Goal: Find specific page/section: Find specific page/section

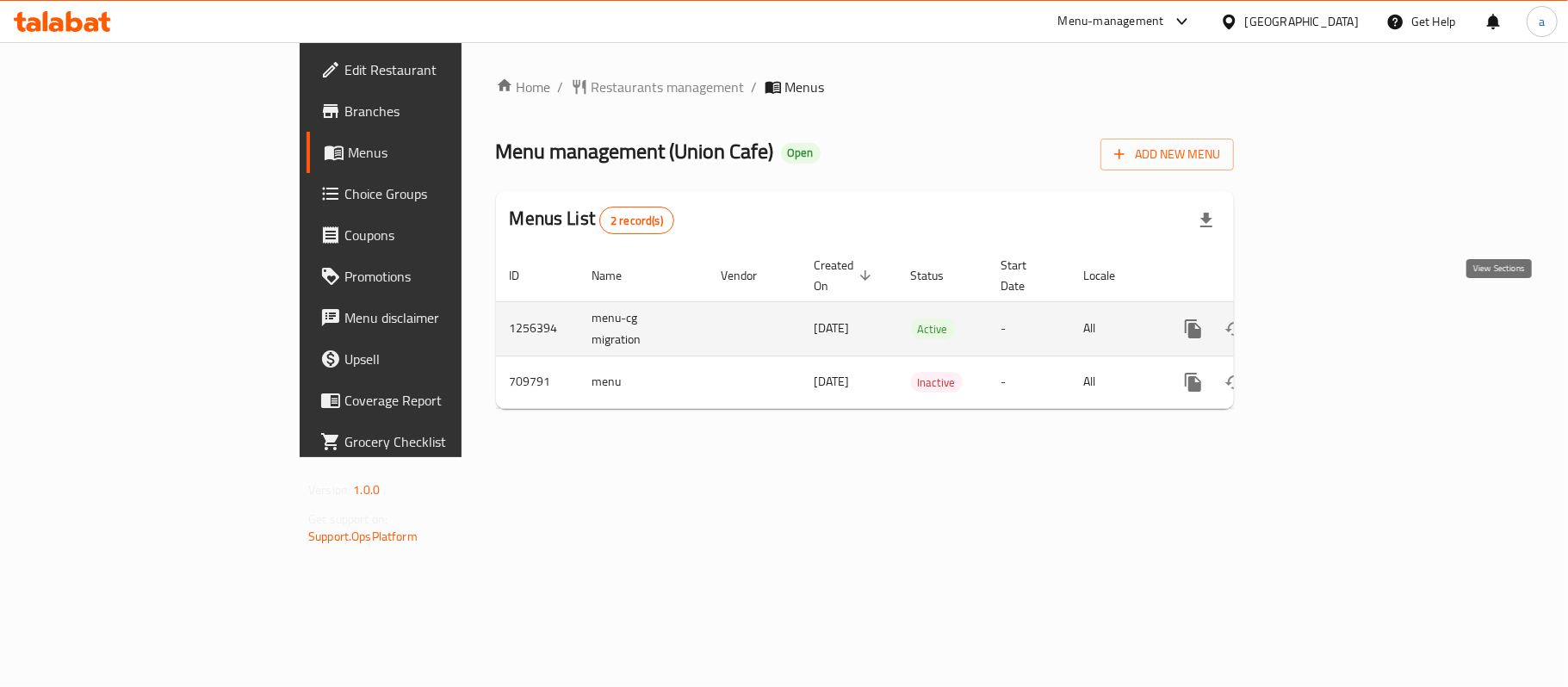
click at [1328, 318] on icon "enhanced table" at bounding box center [1317, 328] width 21 height 21
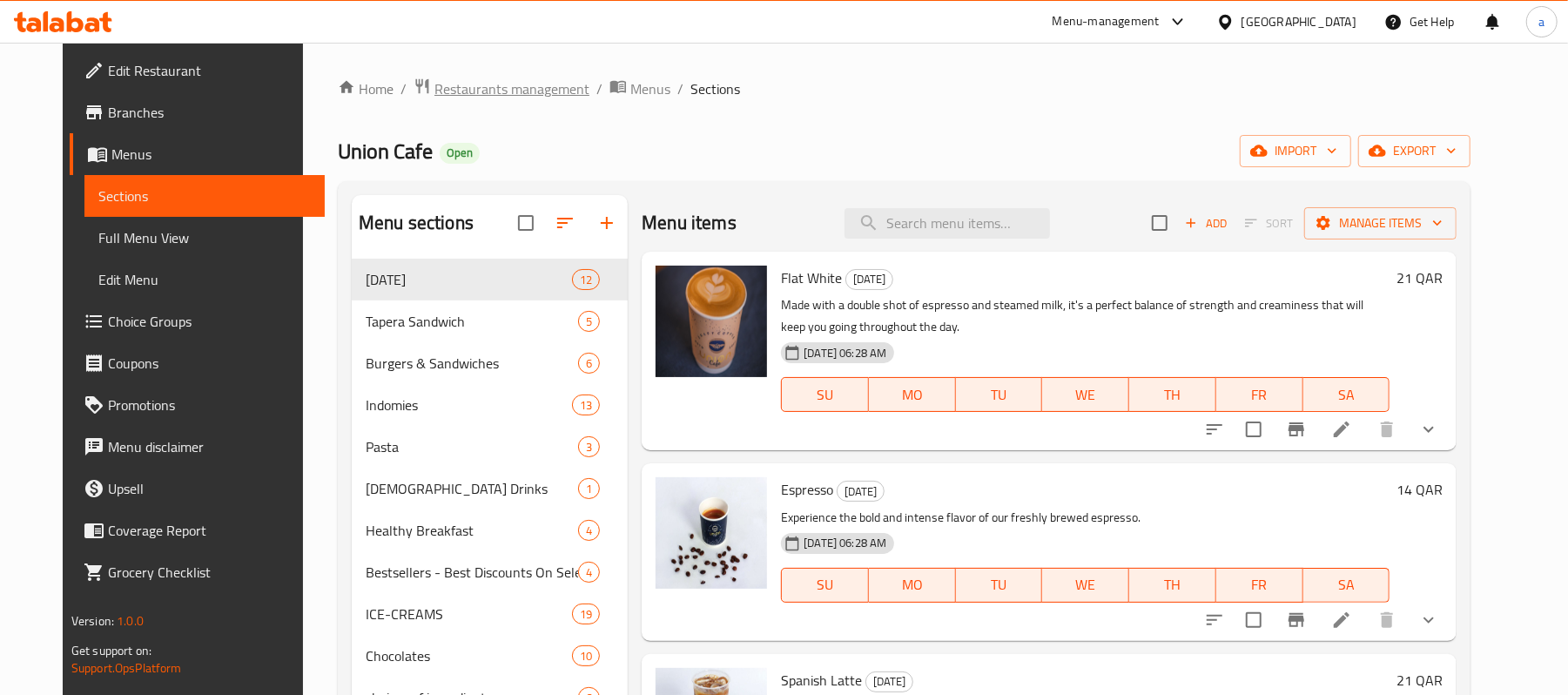
click at [470, 91] on span "Restaurants management" at bounding box center [511, 89] width 155 height 21
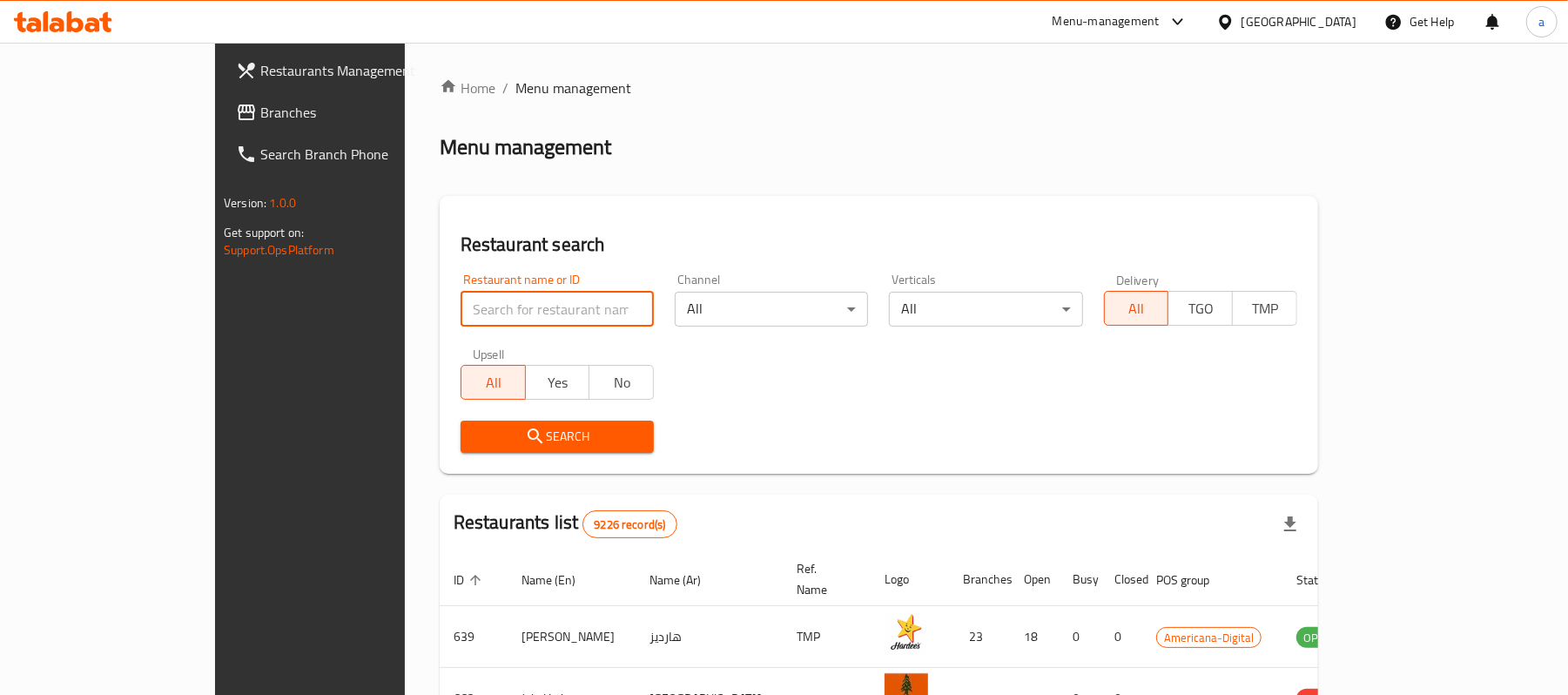
click at [461, 308] on input "search" at bounding box center [557, 309] width 193 height 35
paste input "644997"
type input "644997"
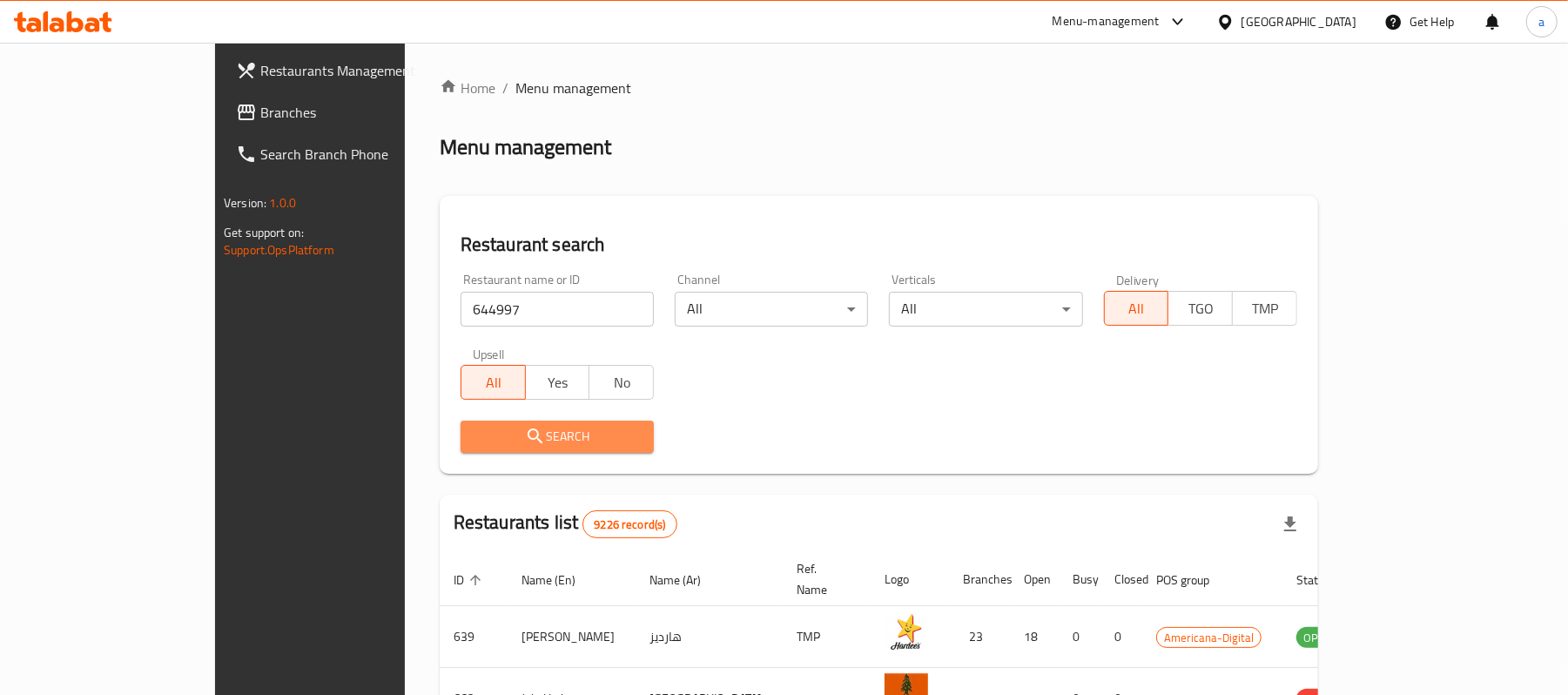
click at [475, 432] on span "Search" at bounding box center [557, 437] width 166 height 22
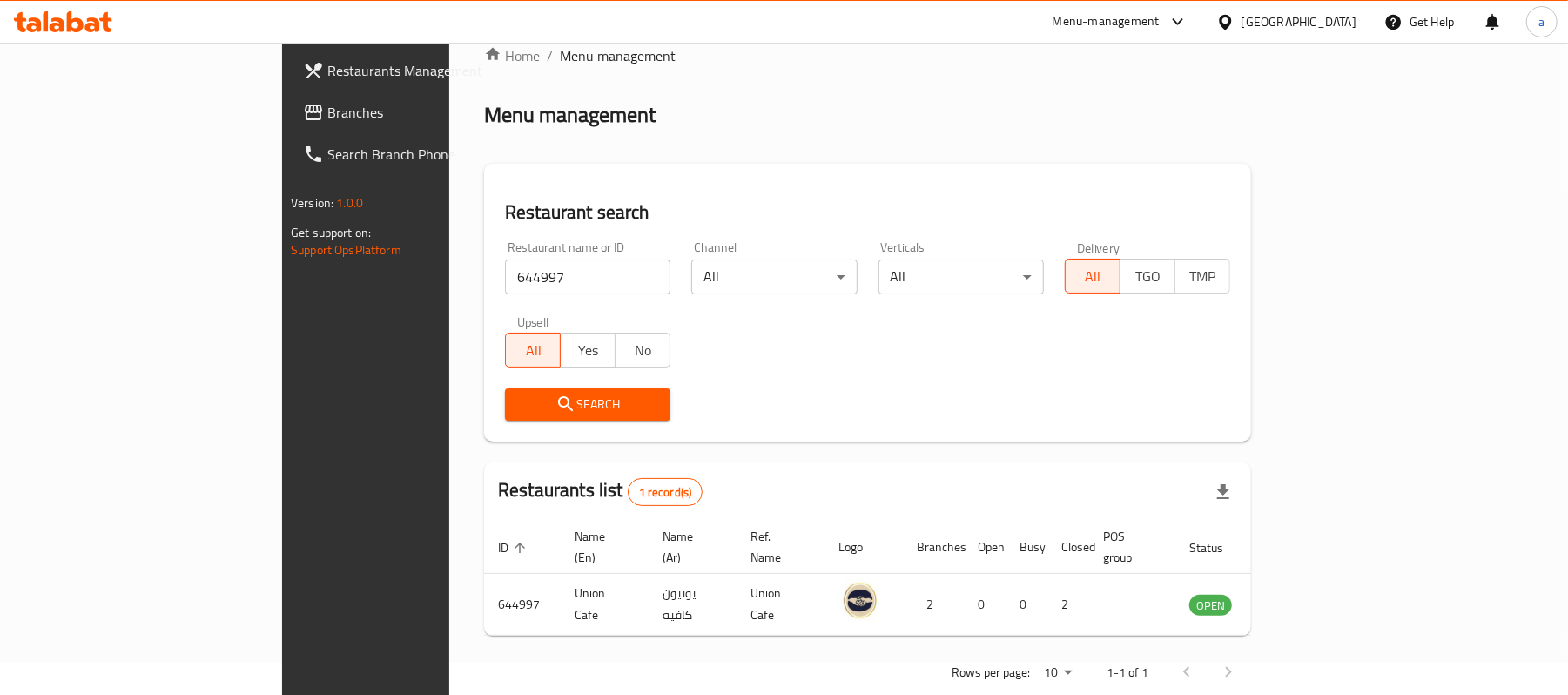
scroll to position [49, 0]
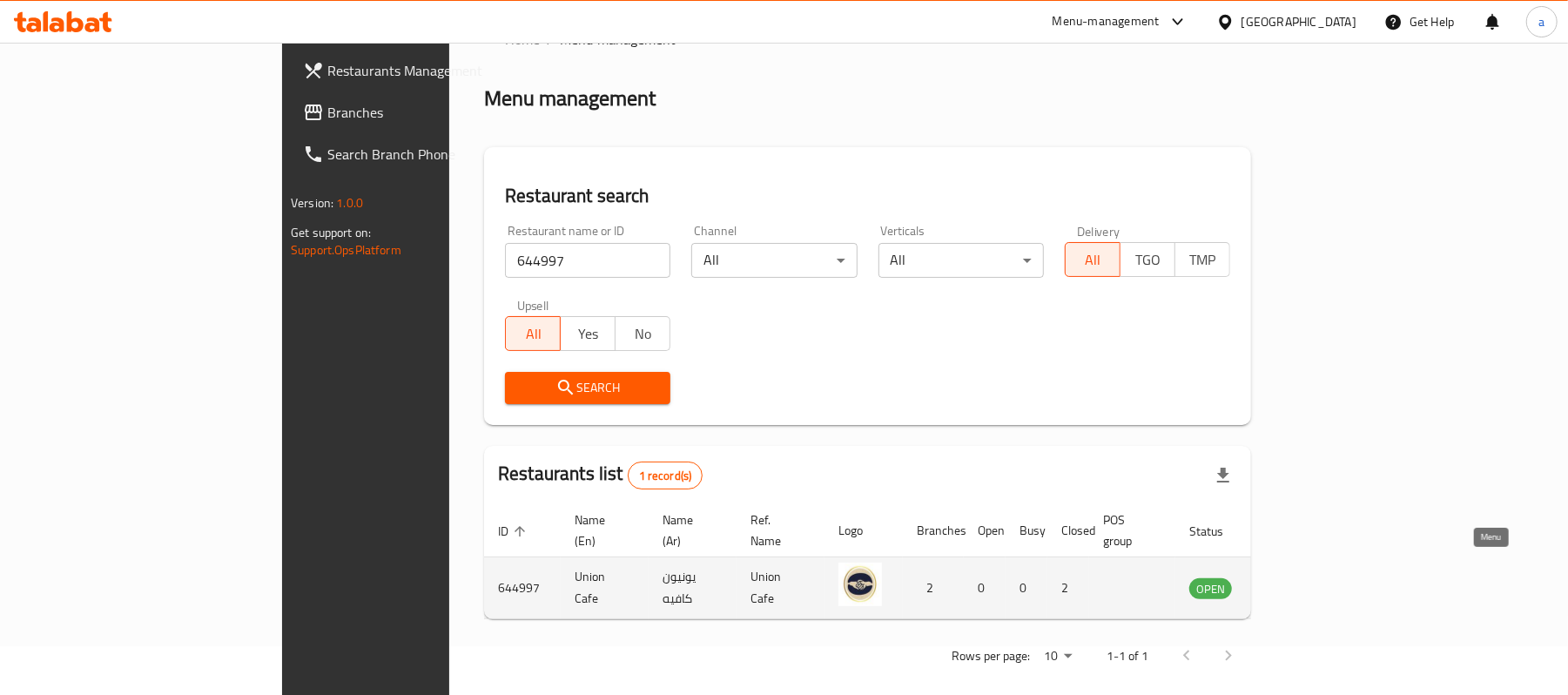
click at [1301, 577] on icon "enhanced table" at bounding box center [1291, 588] width 21 height 21
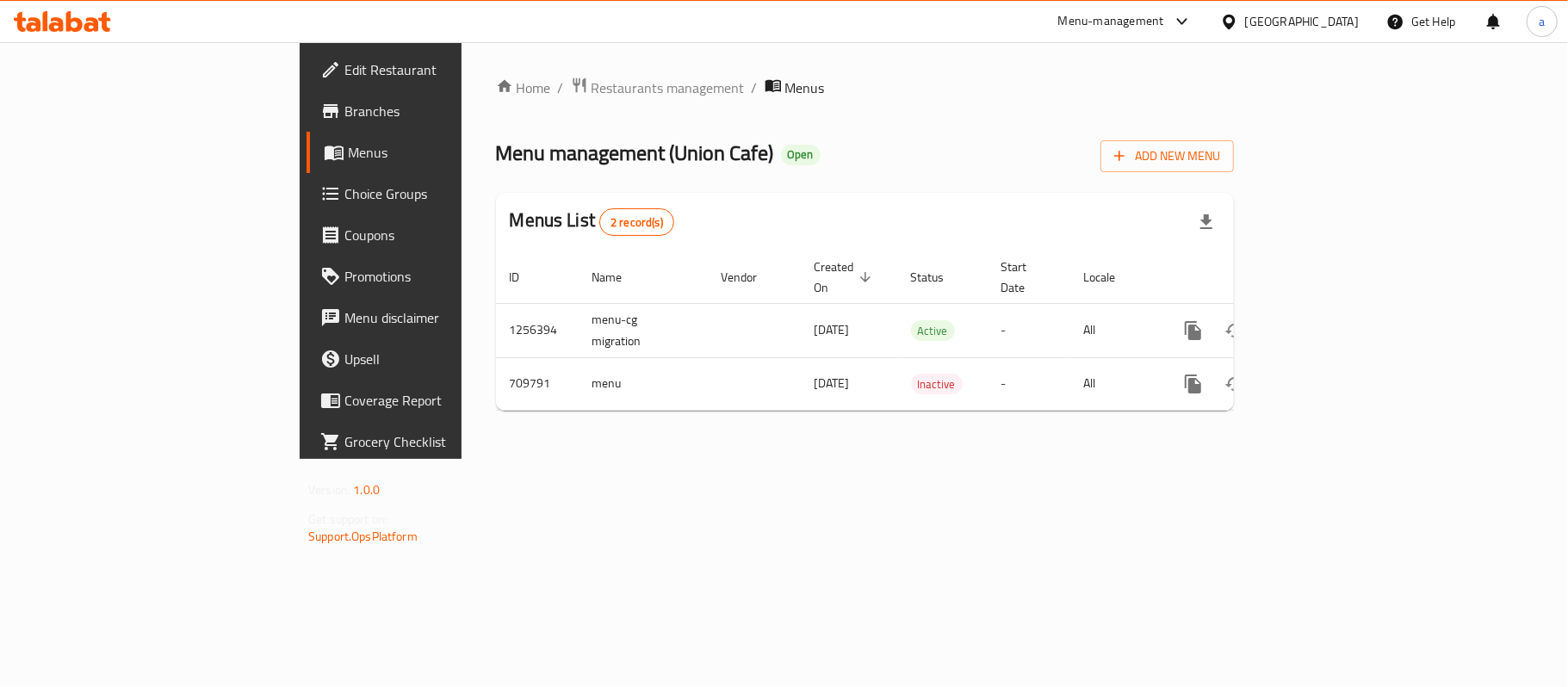
drag, startPoint x: 70, startPoint y: 109, endPoint x: 114, endPoint y: 166, distance: 72.0
click at [344, 109] on span "Branches" at bounding box center [446, 111] width 203 height 21
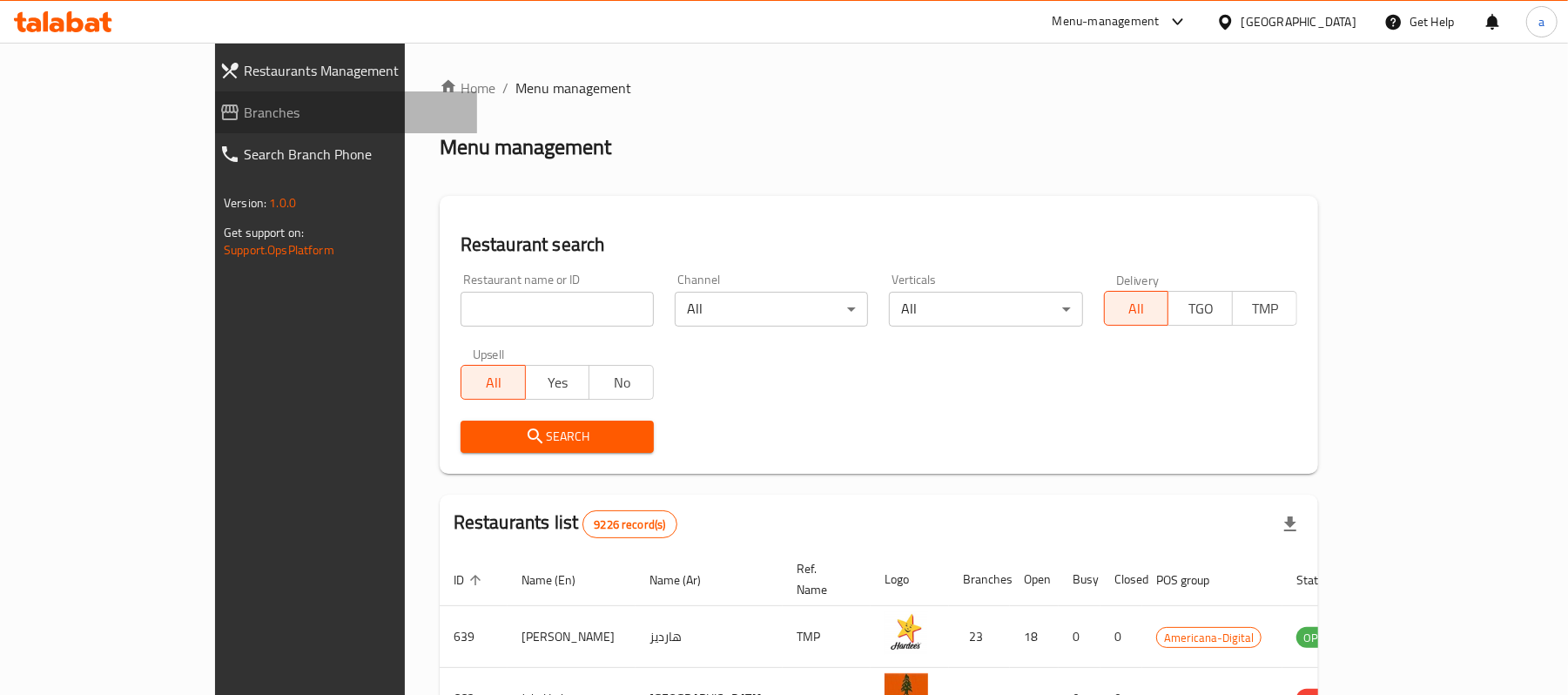
click at [243, 106] on span "Branches" at bounding box center [353, 112] width 219 height 21
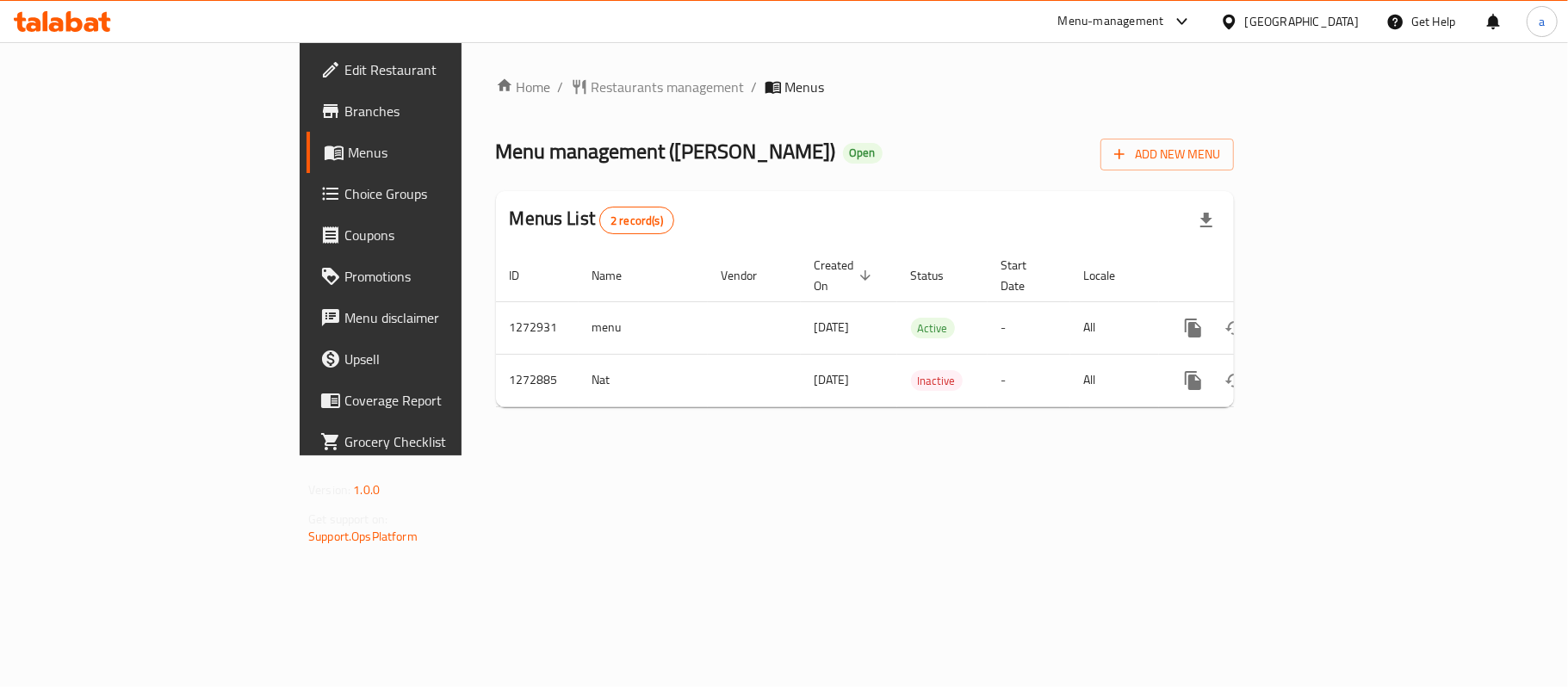
drag, startPoint x: 93, startPoint y: 109, endPoint x: 104, endPoint y: 146, distance: 38.6
click at [344, 109] on span "Branches" at bounding box center [446, 111] width 203 height 21
